Goal: Navigation & Orientation: Understand site structure

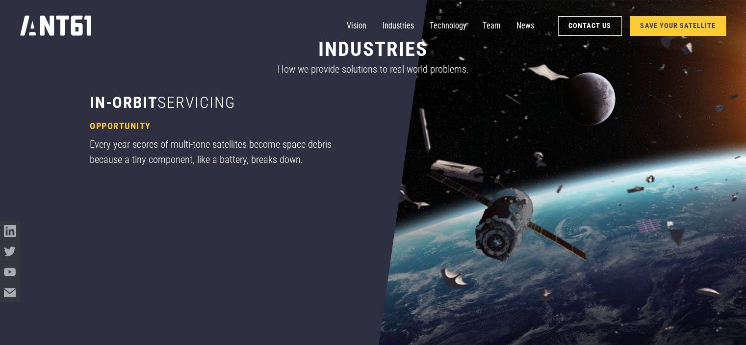
scroll to position [473, 0]
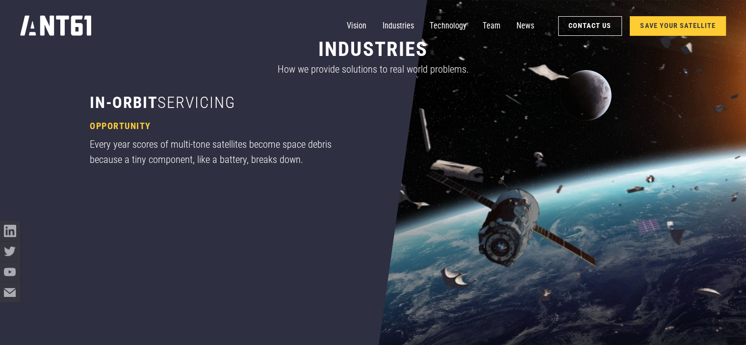
drag, startPoint x: 0, startPoint y: 0, endPoint x: 504, endPoint y: 90, distance: 511.6
click at [504, 90] on header "industries How we provide solutions to real world problems." at bounding box center [373, 57] width 566 height 72
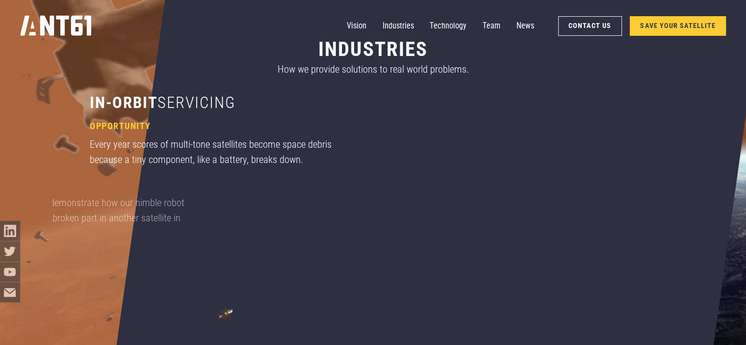
scroll to position [616, 0]
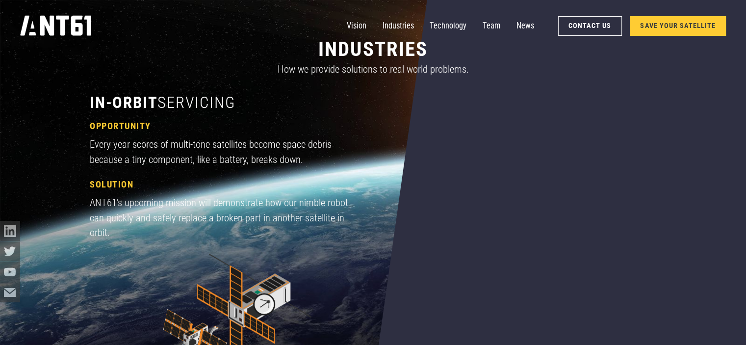
click at [504, 90] on header "industries How we provide solutions to real world problems." at bounding box center [373, 57] width 566 height 72
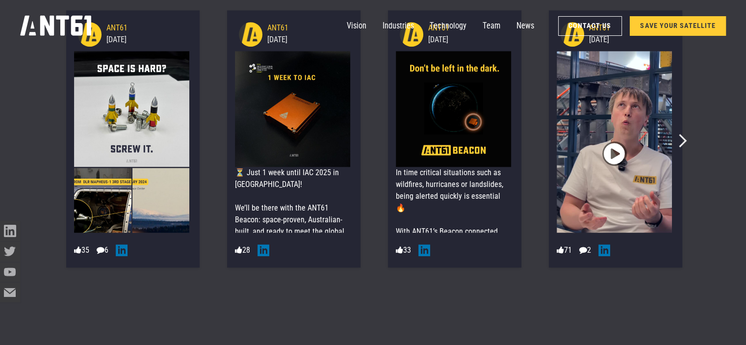
scroll to position [4546, 0]
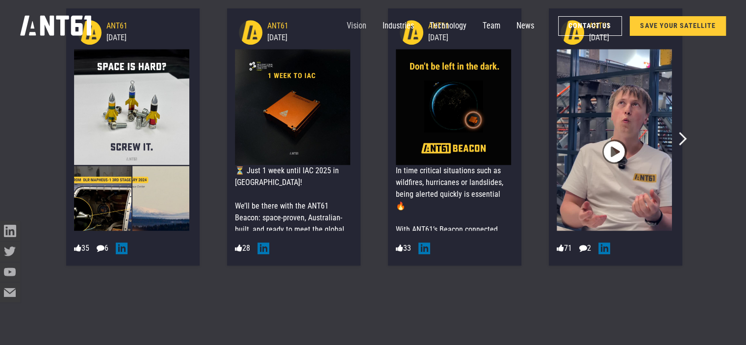
click at [350, 25] on link "Vision" at bounding box center [357, 26] width 20 height 20
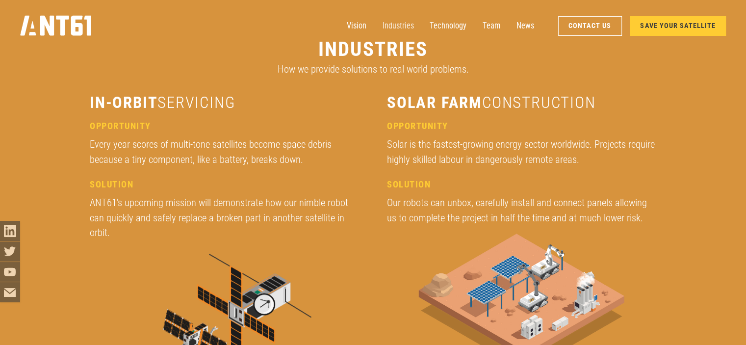
click at [394, 25] on link "Industries" at bounding box center [397, 26] width 31 height 20
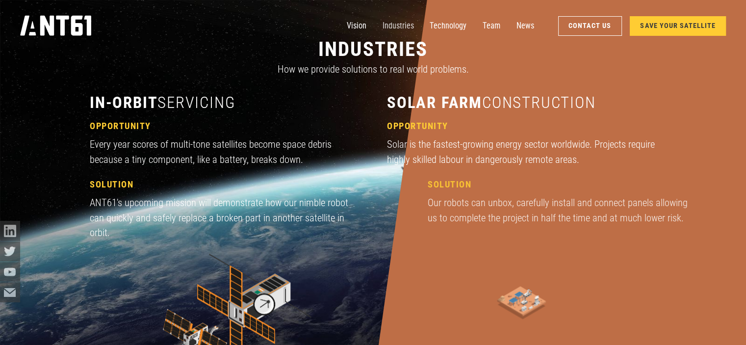
scroll to position [1023, 0]
click at [437, 25] on link "Technology" at bounding box center [448, 26] width 37 height 20
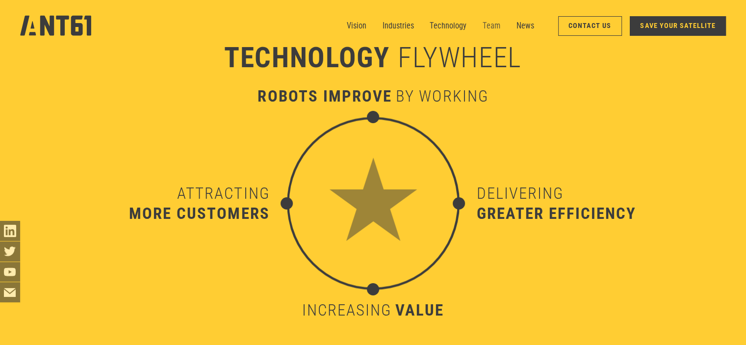
scroll to position [3396, 0]
click at [358, 26] on link "Vision" at bounding box center [357, 26] width 20 height 20
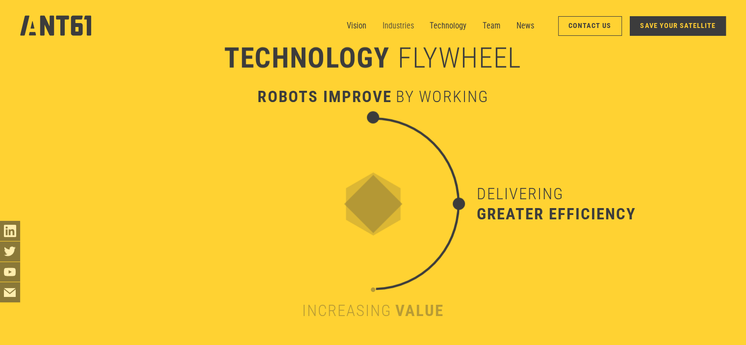
click at [392, 27] on link "Industries" at bounding box center [397, 26] width 31 height 20
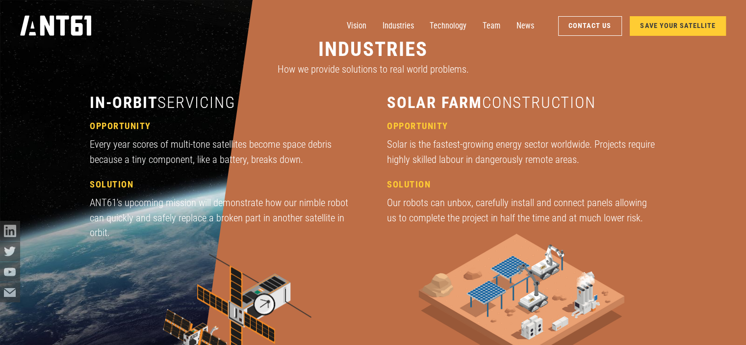
scroll to position [1157, 0]
